Goal: Information Seeking & Learning: Learn about a topic

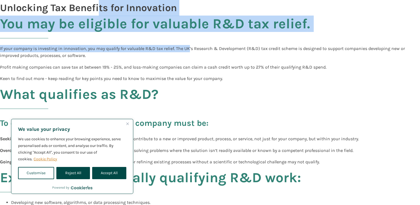
drag, startPoint x: 100, startPoint y: 3, endPoint x: 191, endPoint y: 44, distance: 99.4
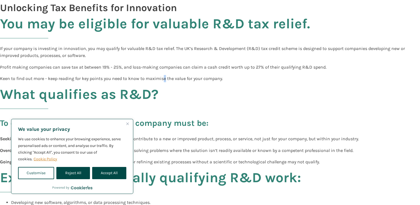
drag, startPoint x: 191, startPoint y: 44, endPoint x: 164, endPoint y: 74, distance: 40.0
drag, startPoint x: 46, startPoint y: 49, endPoint x: 234, endPoint y: 85, distance: 191.2
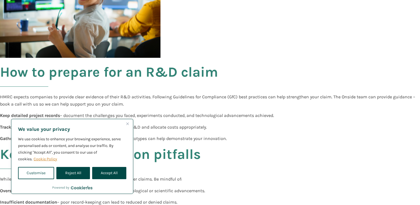
scroll to position [407, 0]
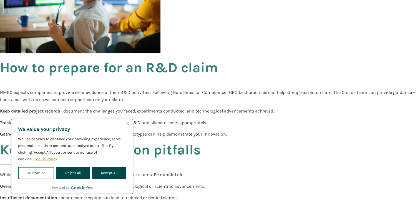
click at [110, 175] on button "Accept All" at bounding box center [109, 173] width 34 height 12
checkbox input "true"
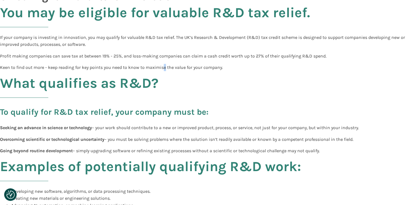
scroll to position [0, 0]
